Goal: Navigation & Orientation: Find specific page/section

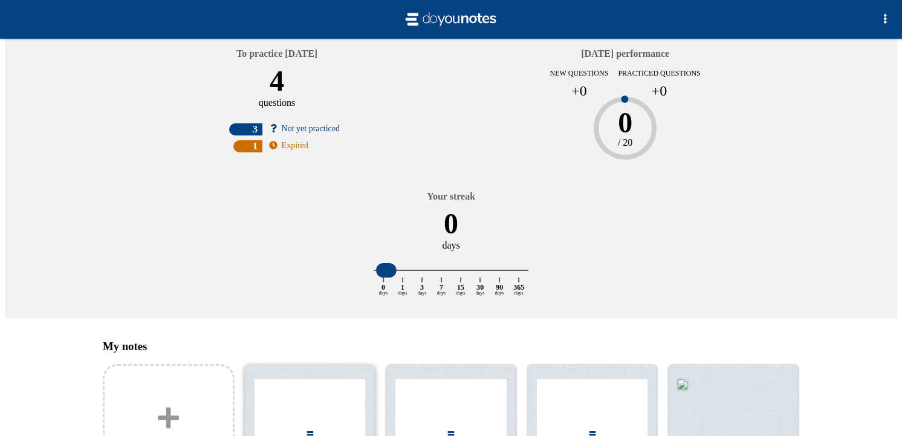
scroll to position [89, 0]
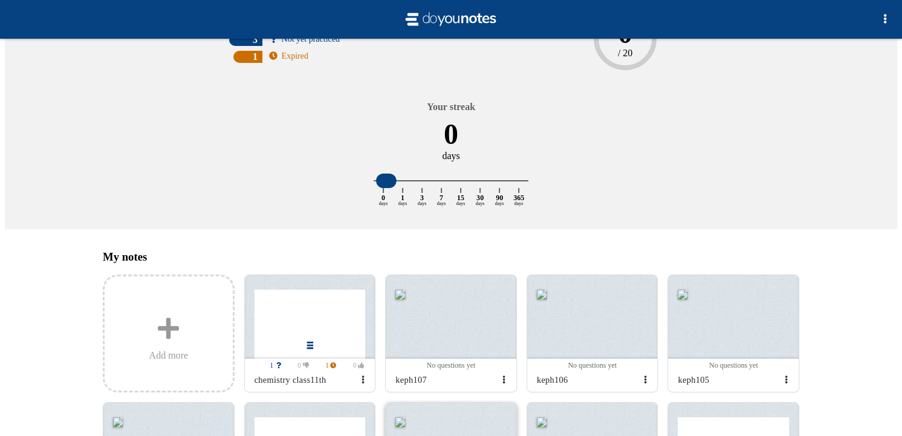
click at [453, 403] on div at bounding box center [451, 444] width 131 height 83
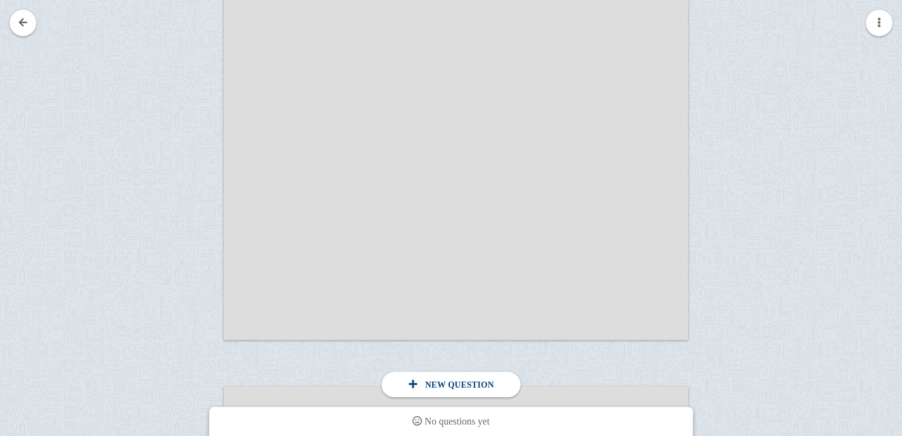
scroll to position [404, 0]
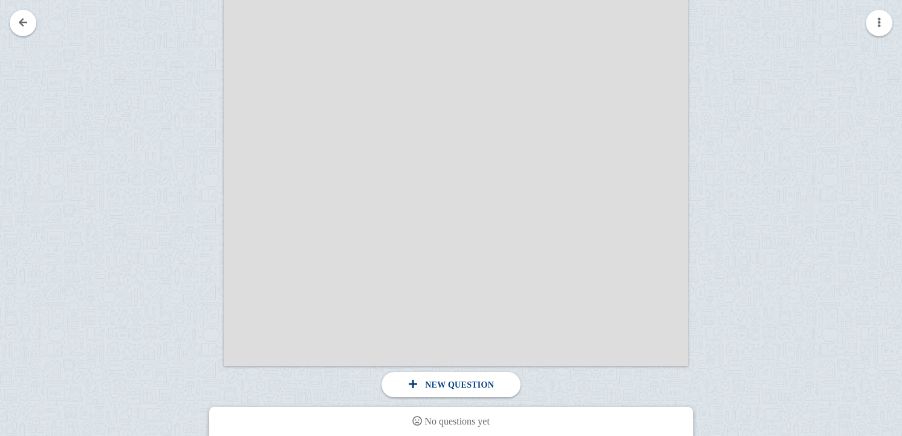
click at [511, 210] on div at bounding box center [456, 89] width 464 height 553
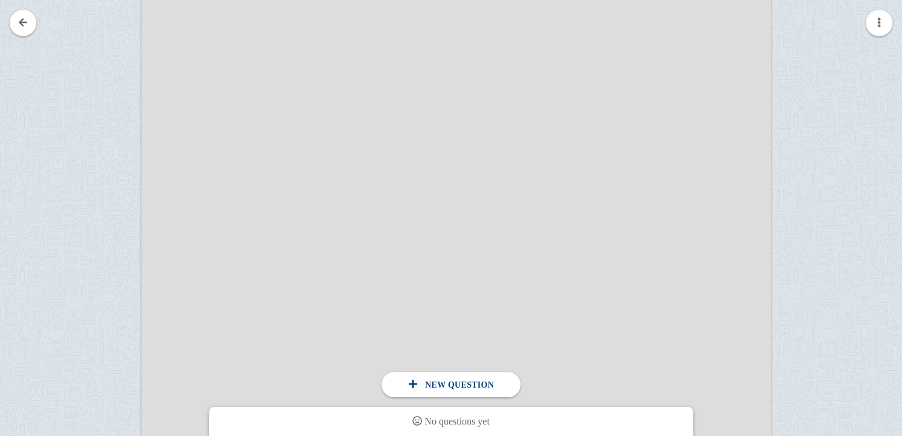
scroll to position [316, 0]
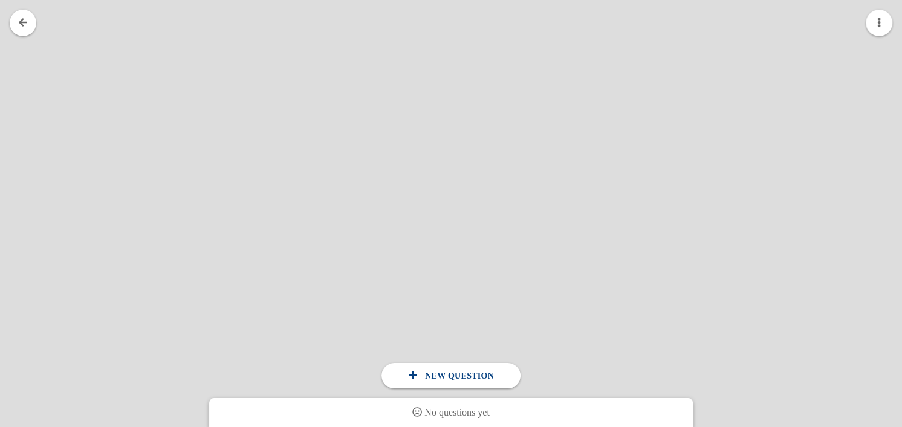
scroll to position [719, 184]
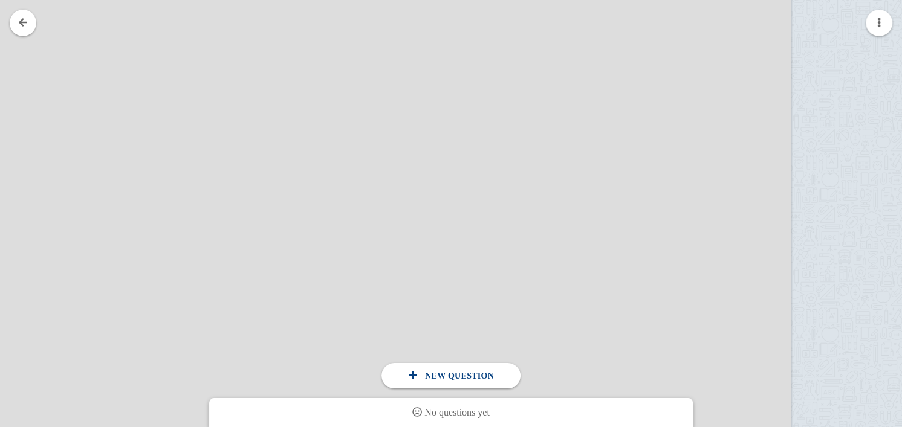
scroll to position [1754, 344]
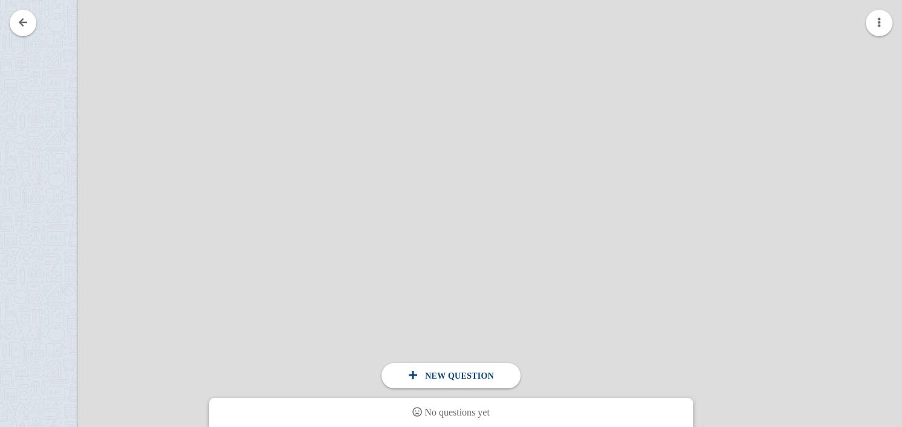
scroll to position [1769, 43]
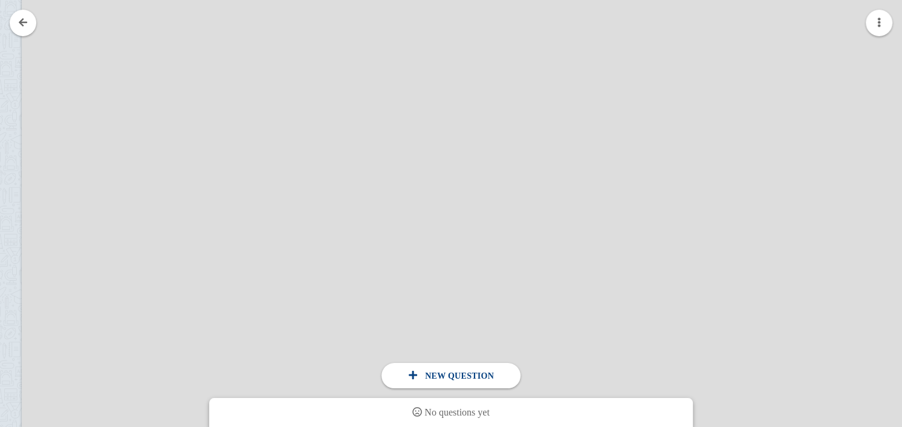
scroll to position [2047, 105]
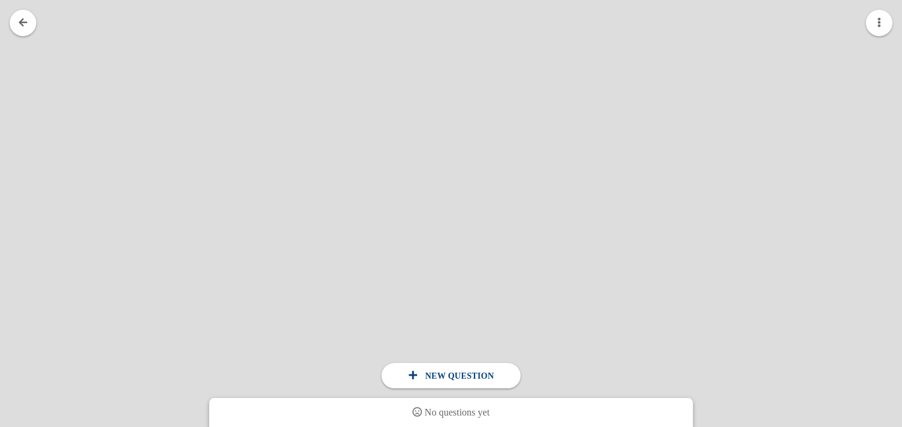
scroll to position [2400, 173]
